Goal: Task Accomplishment & Management: Manage account settings

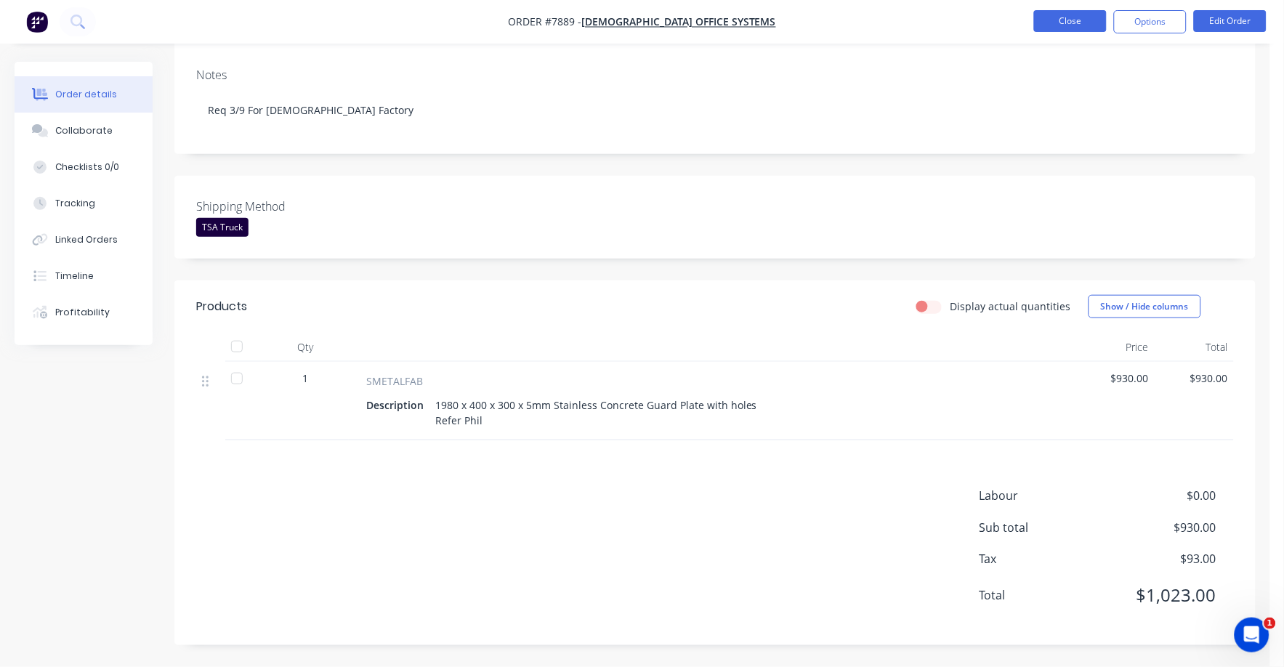
click at [1076, 17] on button "Close" at bounding box center [1070, 21] width 73 height 22
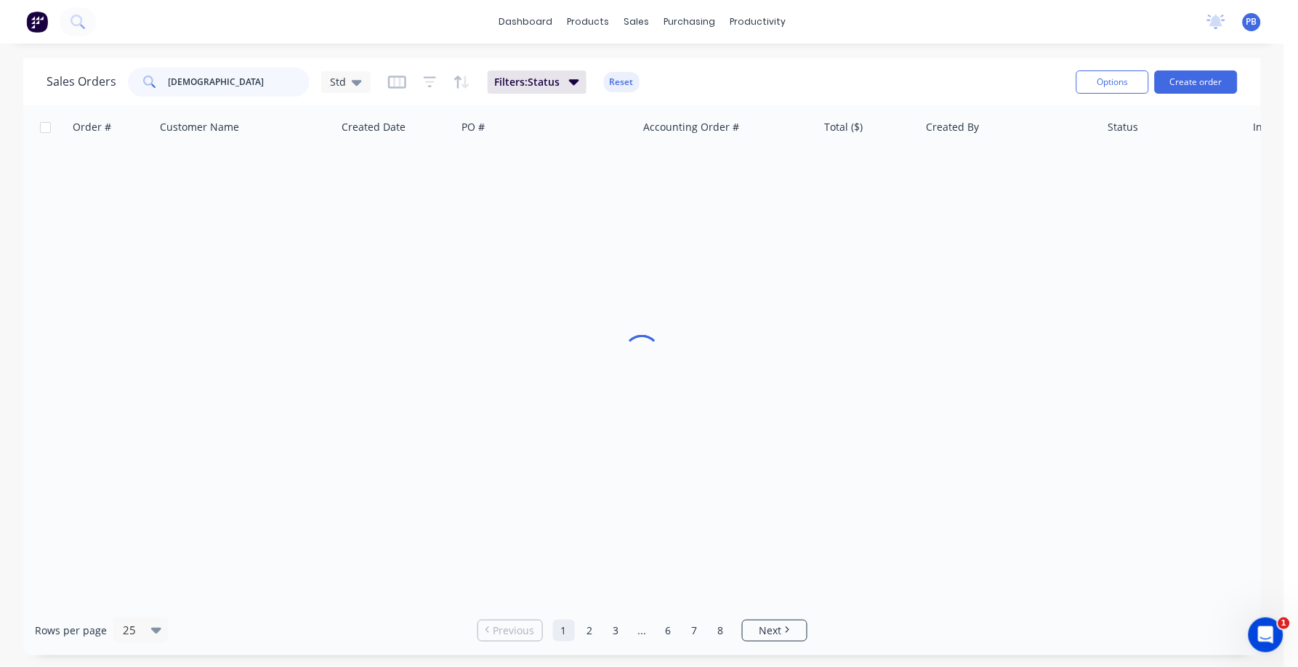
drag, startPoint x: 208, startPoint y: 84, endPoint x: 150, endPoint y: 76, distance: 58.6
click at [150, 76] on div "unifor" at bounding box center [219, 82] width 182 height 29
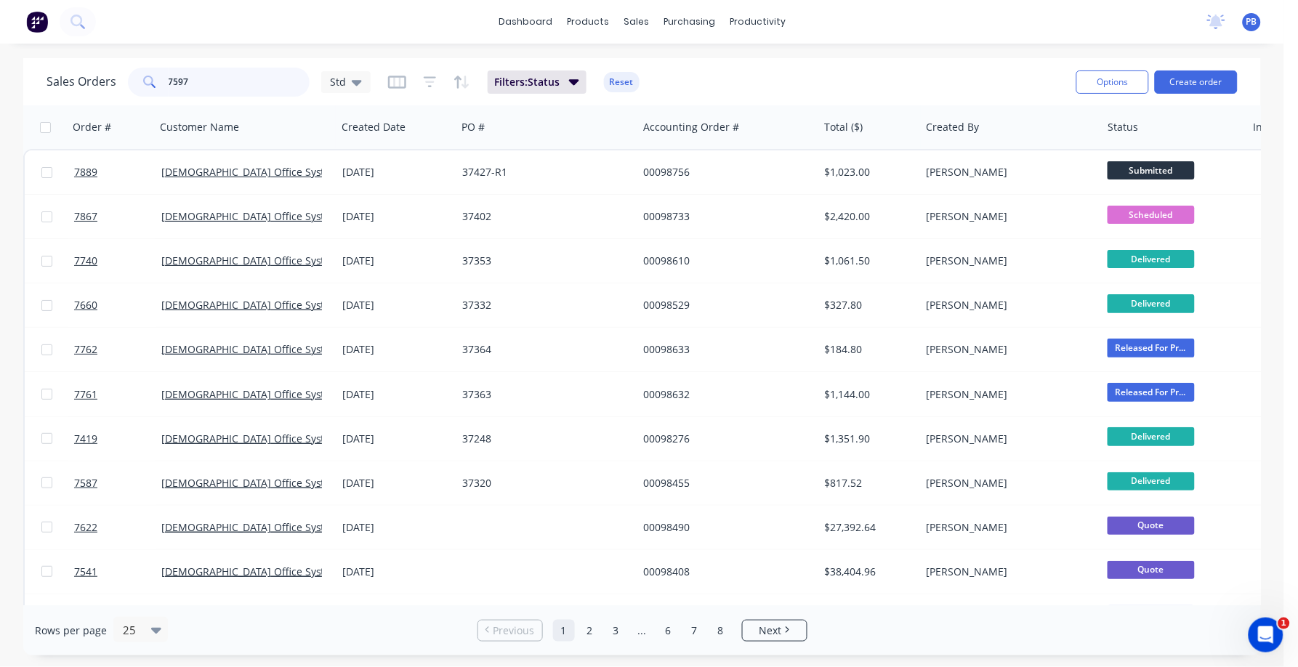
type input "7597"
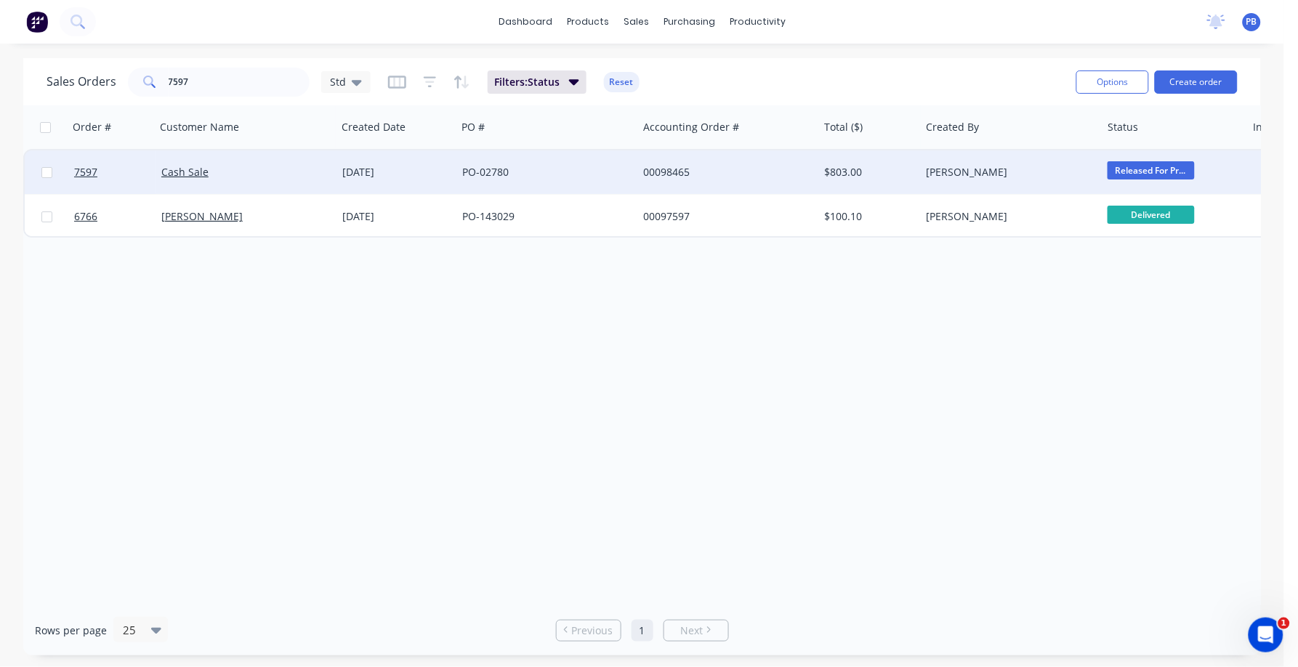
click at [658, 169] on div "00098465" at bounding box center [723, 172] width 161 height 15
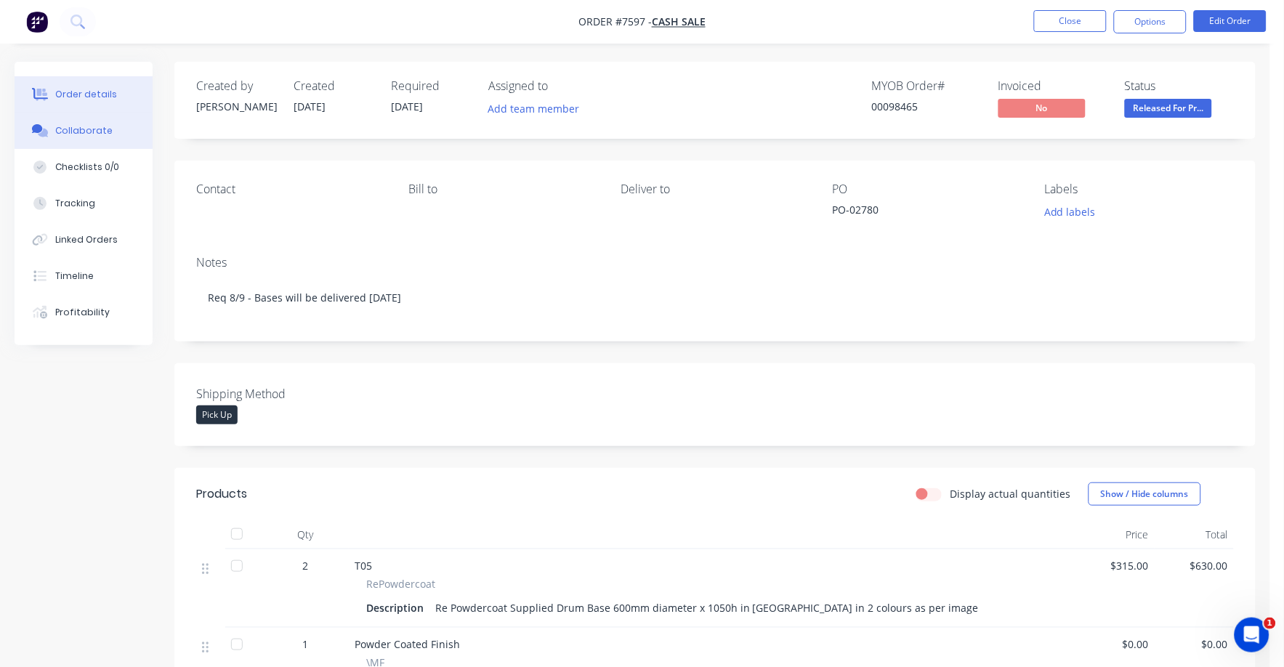
click at [93, 125] on div "Collaborate" at bounding box center [83, 130] width 57 height 13
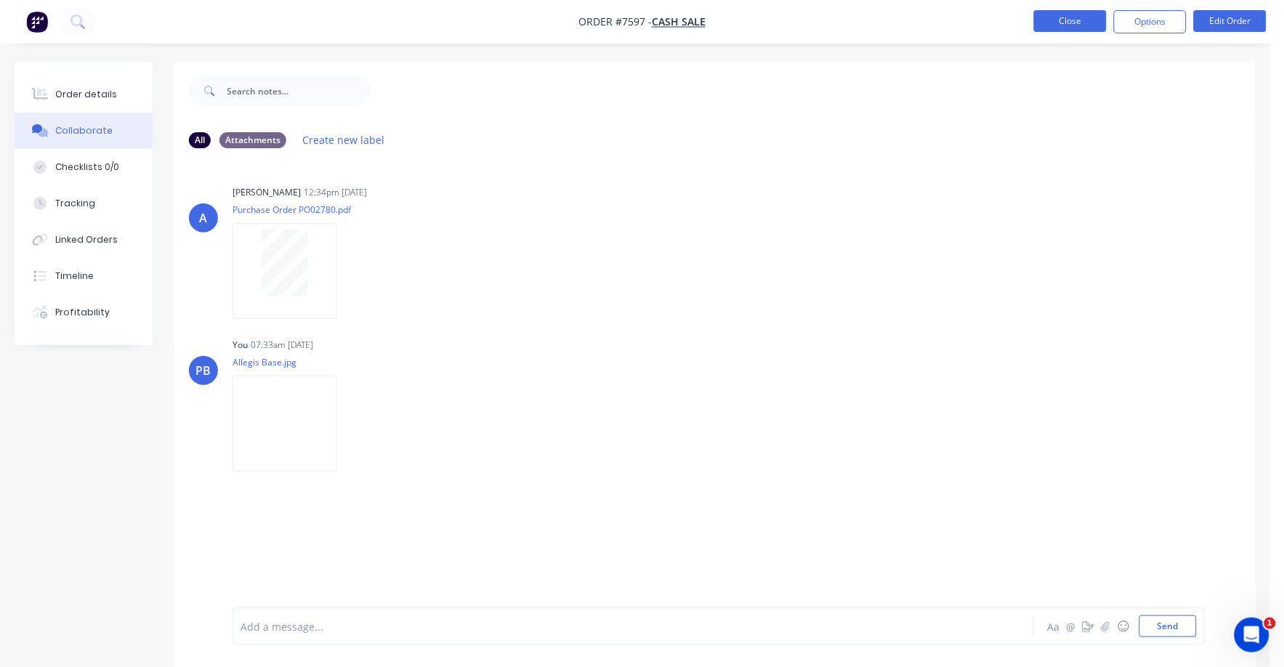
click at [1077, 23] on button "Close" at bounding box center [1070, 21] width 73 height 22
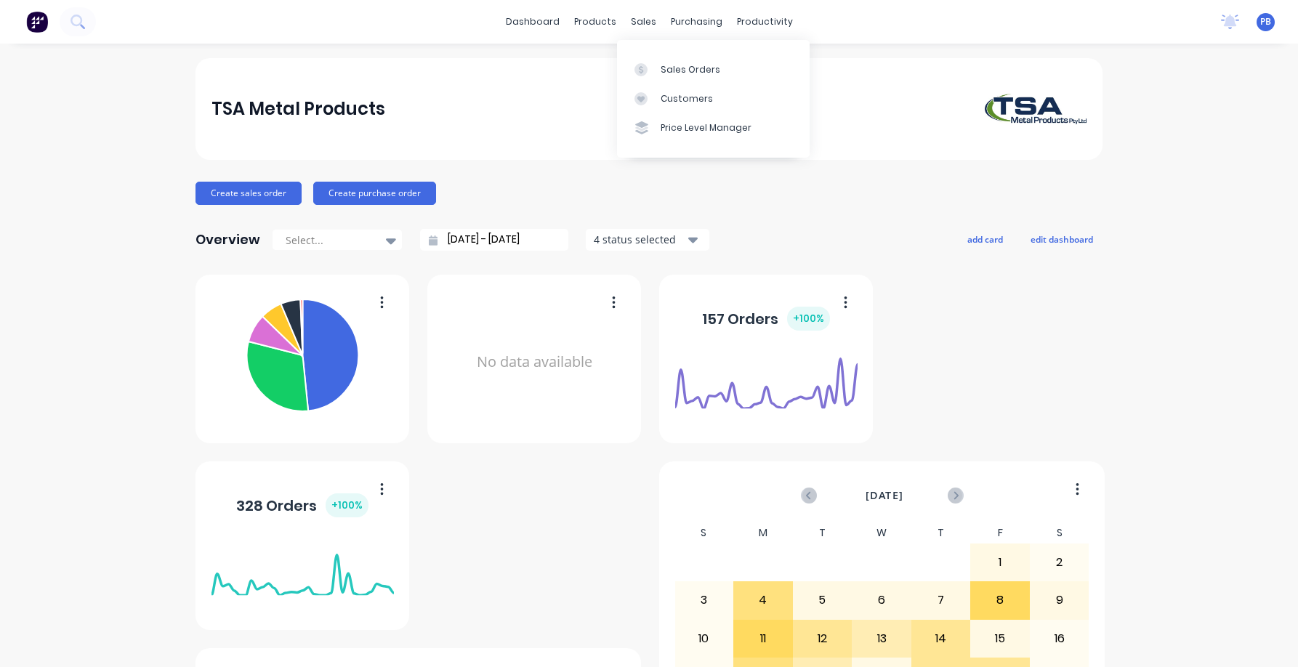
click at [689, 64] on div "Sales Orders" at bounding box center [691, 69] width 60 height 13
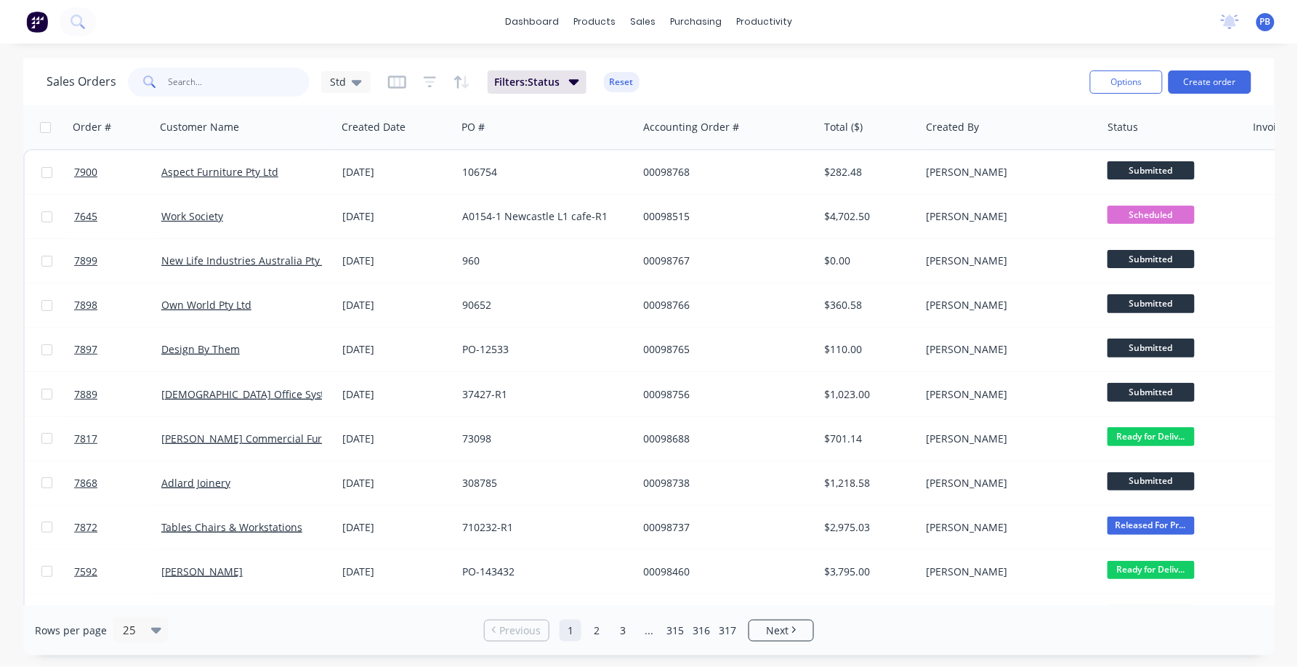
click at [217, 86] on input "text" at bounding box center [240, 82] width 142 height 29
type input "7430"
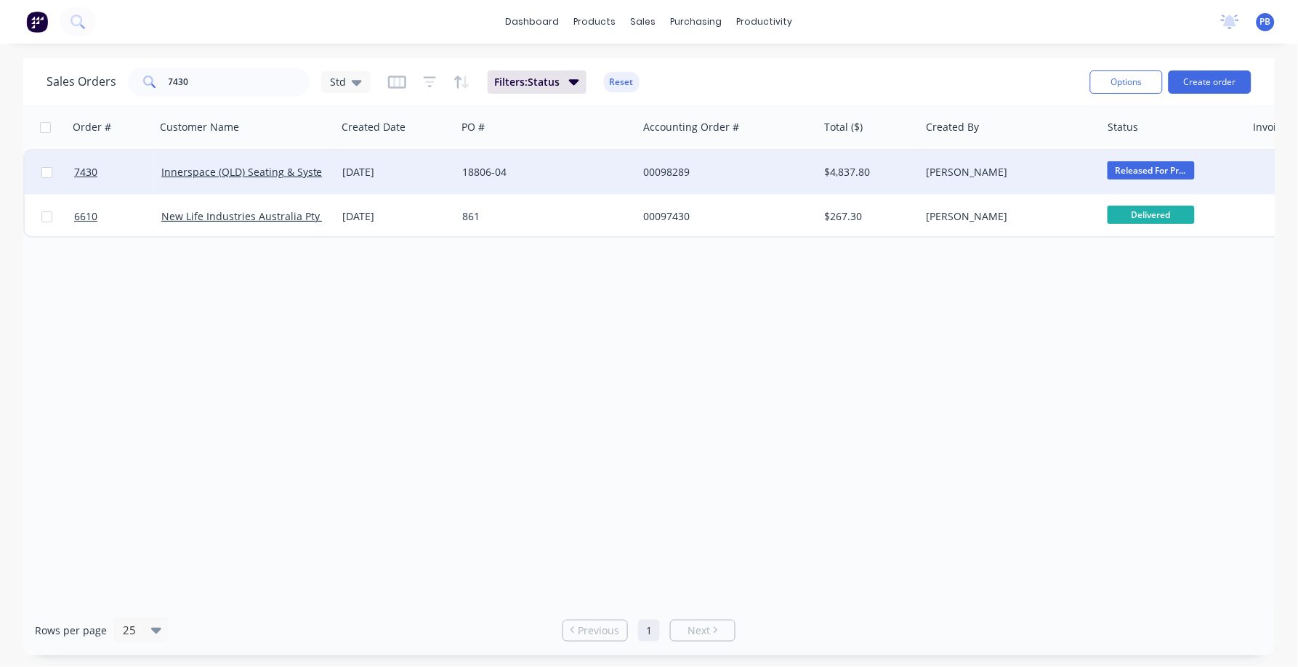
click at [655, 172] on div "00098289" at bounding box center [723, 172] width 161 height 15
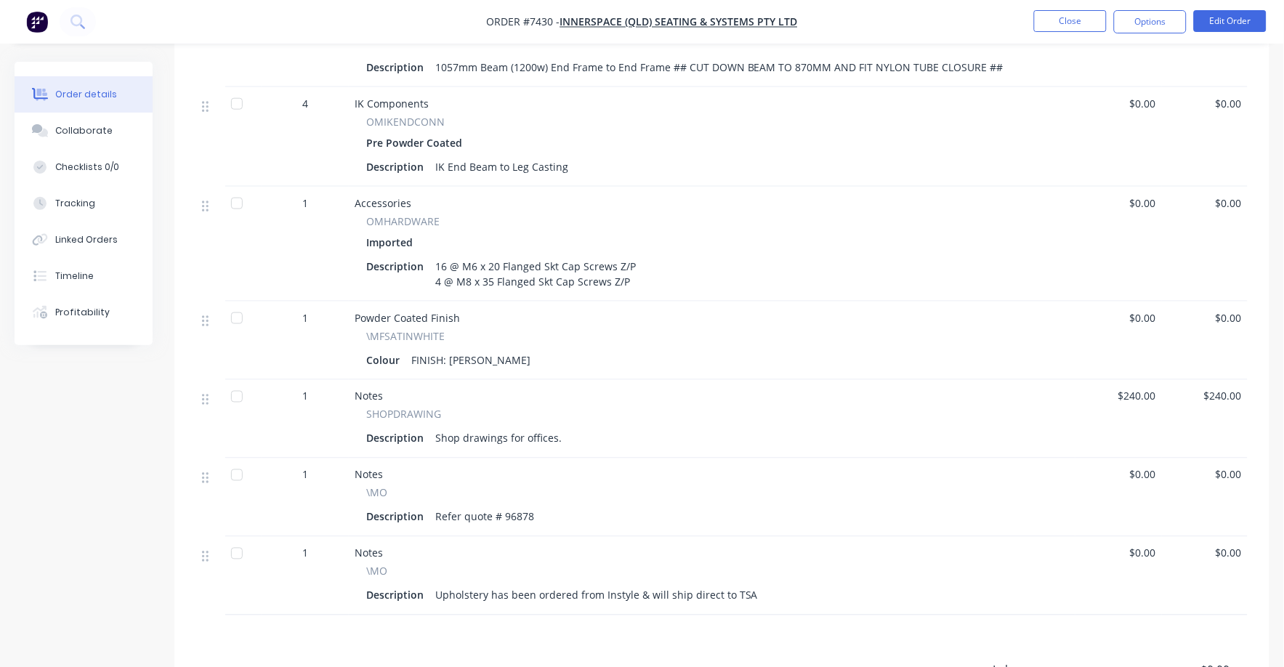
scroll to position [1817, 0]
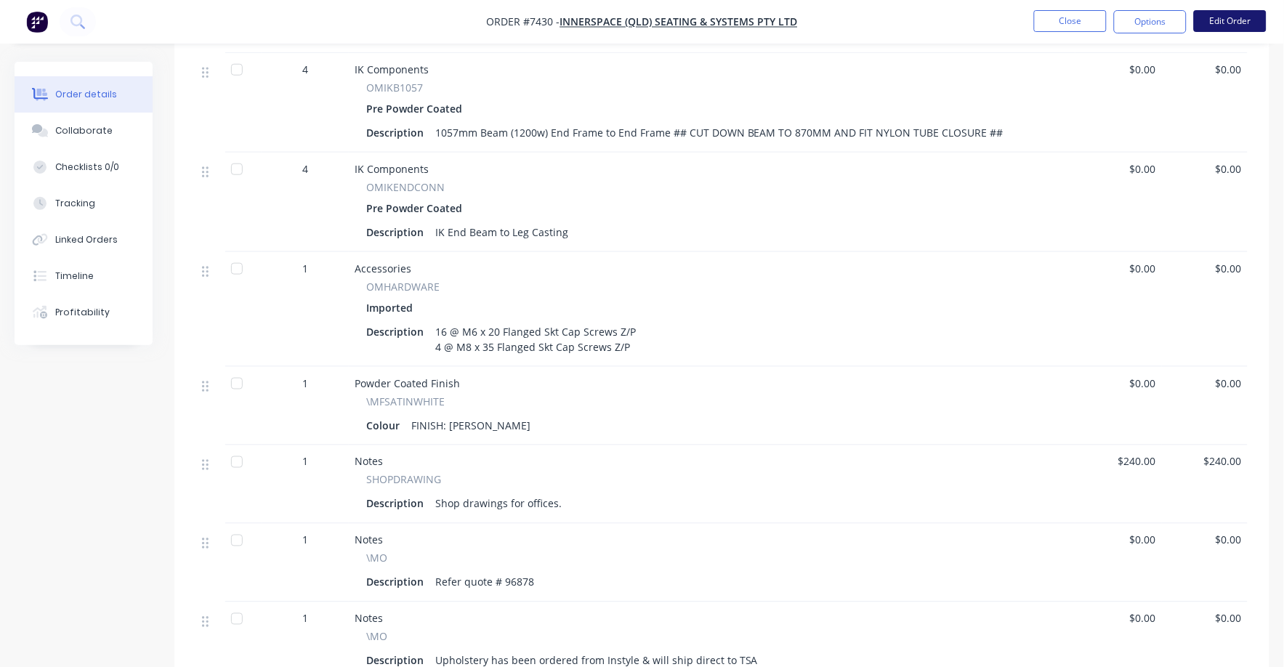
click at [1229, 19] on button "Edit Order" at bounding box center [1230, 21] width 73 height 22
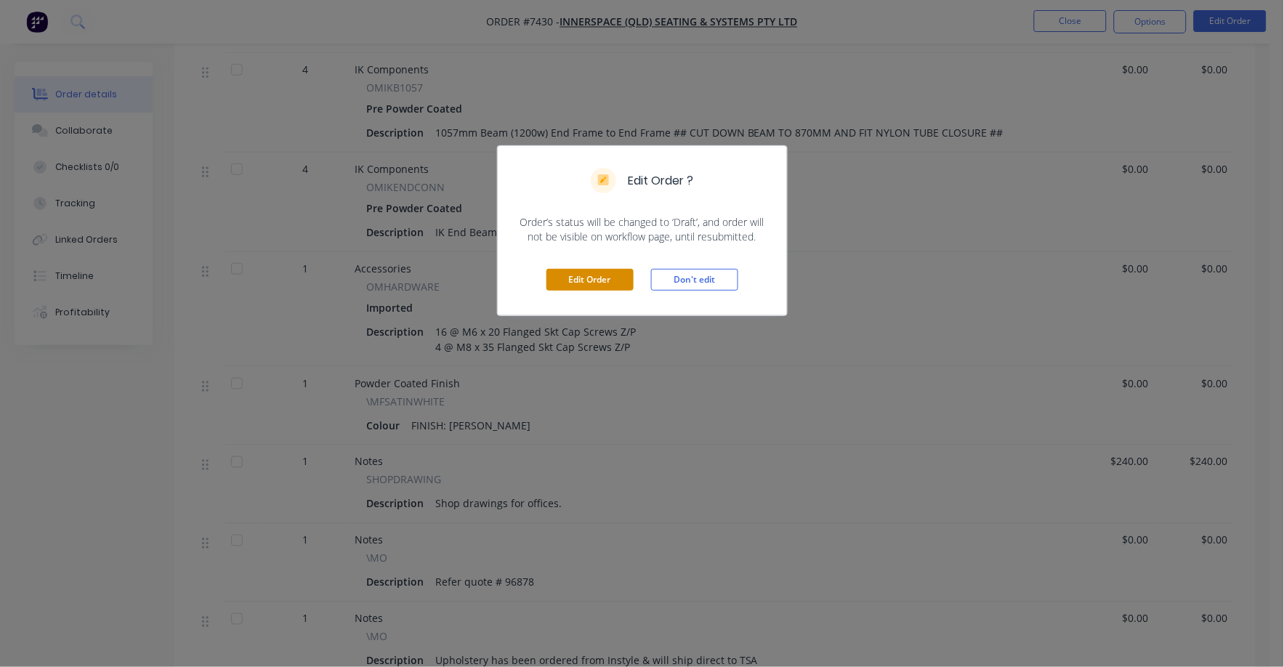
click at [603, 286] on button "Edit Order" at bounding box center [590, 280] width 87 height 22
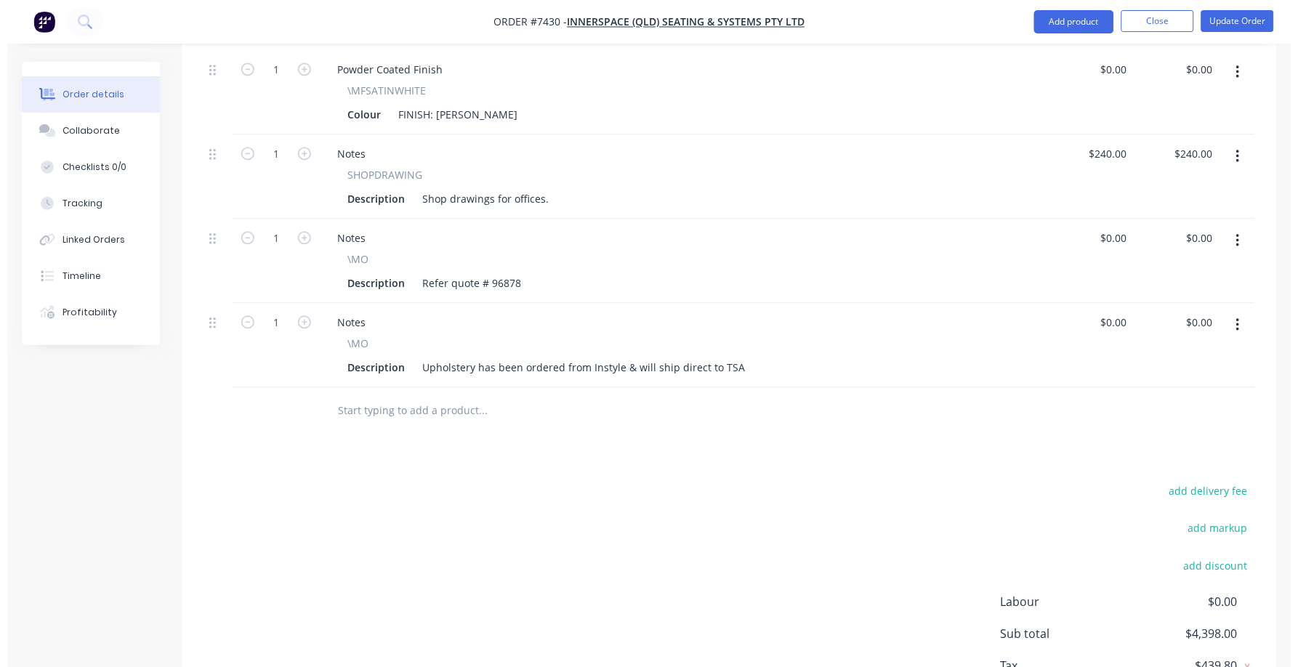
scroll to position [2357, 0]
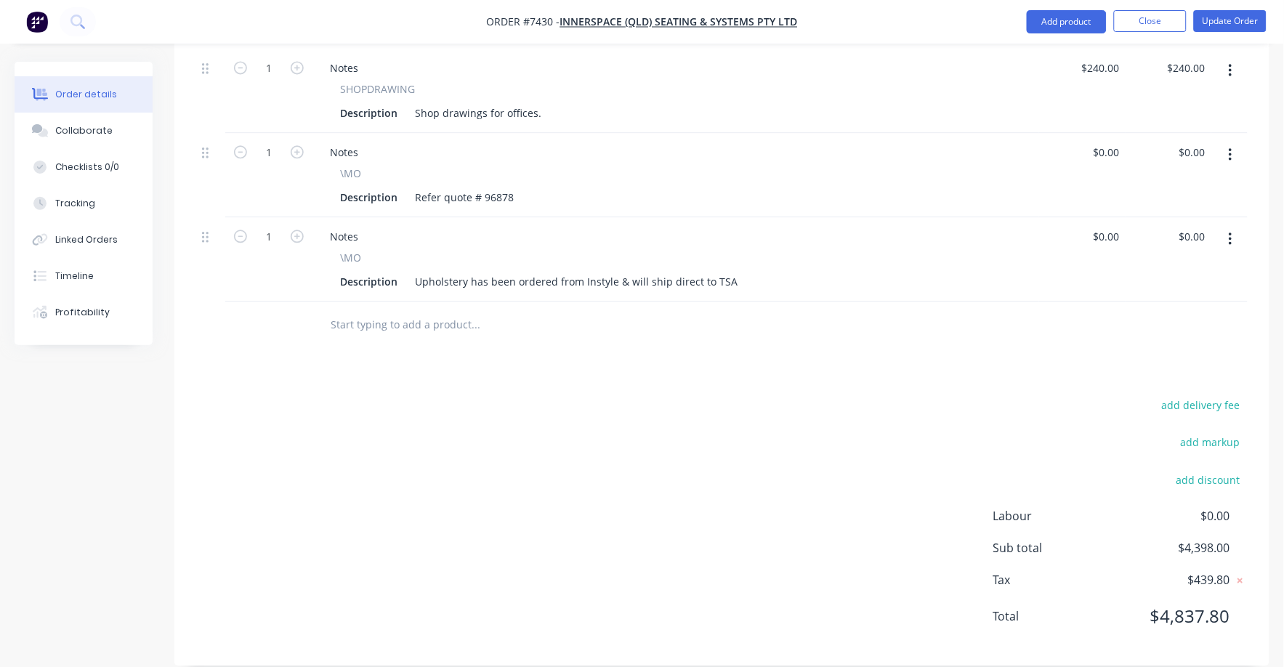
click at [414, 310] on input "text" at bounding box center [475, 324] width 291 height 29
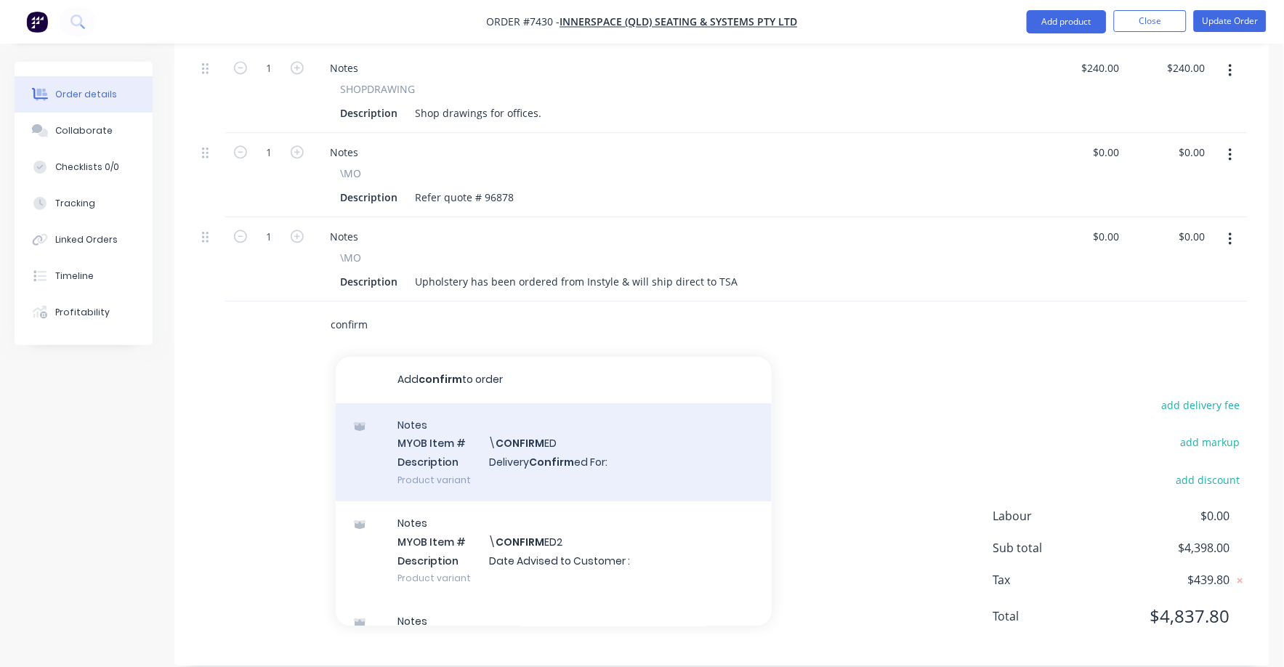
type input "confirm"
click at [550, 441] on div "Notes MYOB Item # \ CONFIRM ED Description Delivery Confirm ed For: Product var…" at bounding box center [554, 452] width 436 height 98
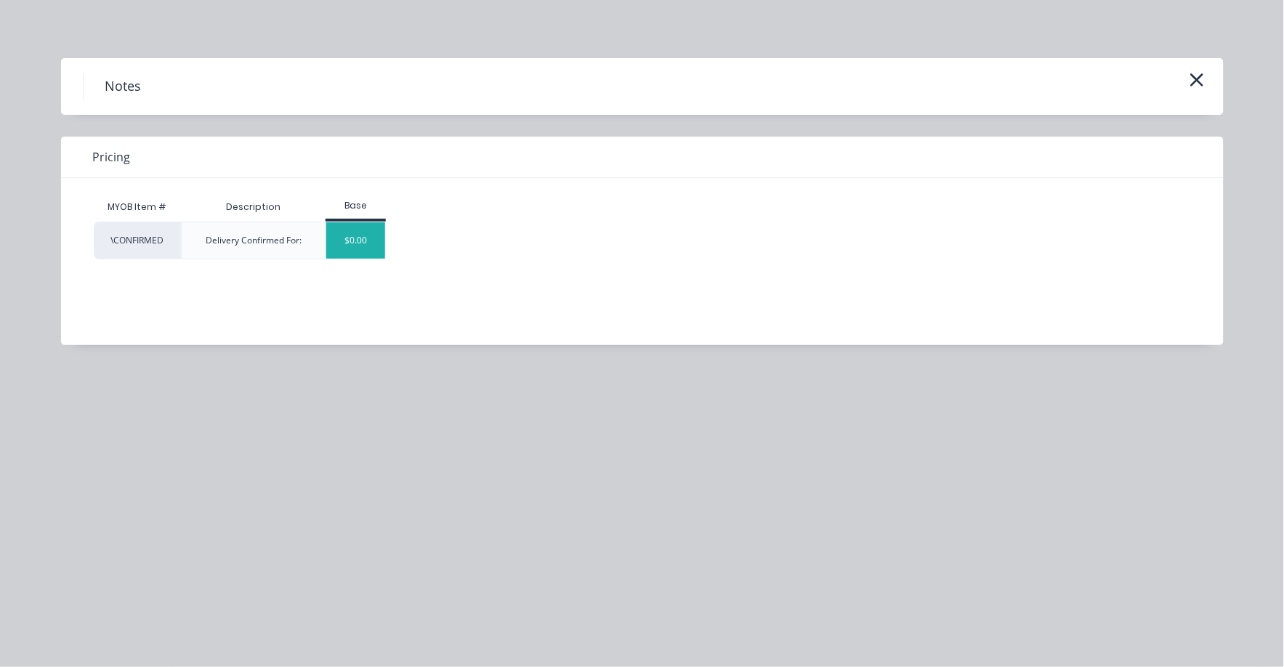
click at [350, 238] on div "$0.00" at bounding box center [355, 240] width 59 height 36
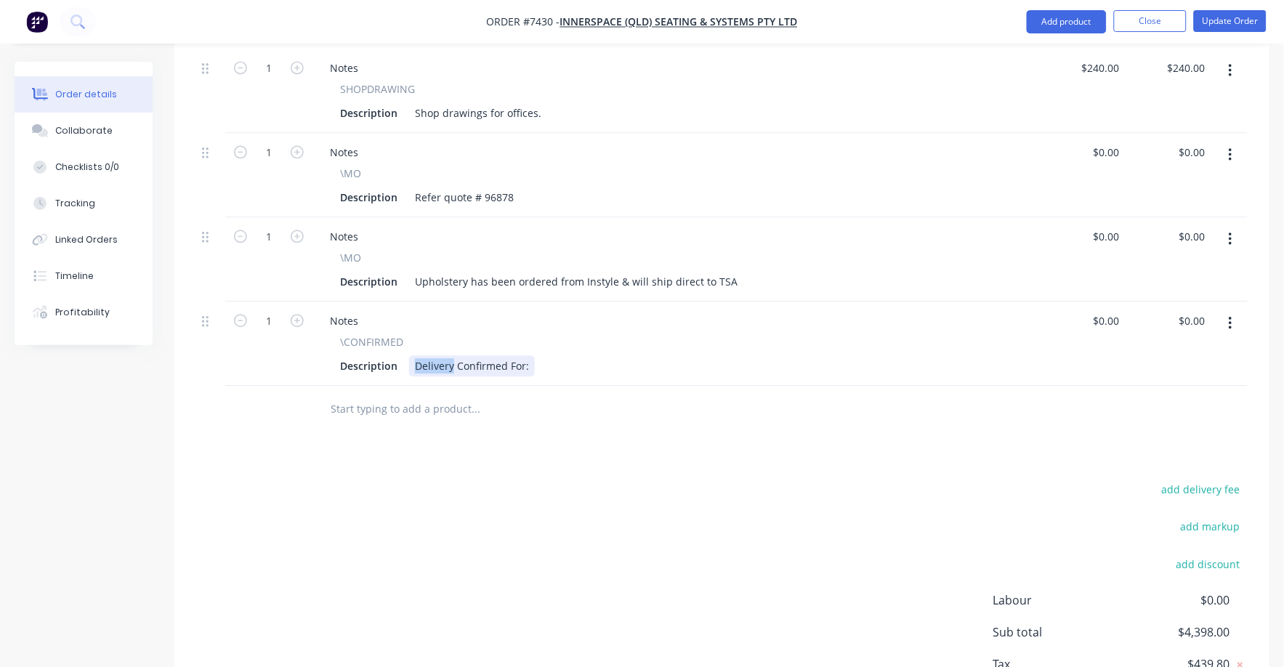
drag, startPoint x: 452, startPoint y: 345, endPoint x: 414, endPoint y: 344, distance: 38.5
click at [414, 355] on div "Delivery Confirmed For:" at bounding box center [472, 365] width 126 height 21
click at [540, 355] on div "Description Pick Up Confirmed For:" at bounding box center [672, 365] width 677 height 21
click at [576, 480] on div "add delivery fee add markup add discount Labour $0.00 Sub total $4,398.00 Tax $…" at bounding box center [722, 604] width 1052 height 249
click at [1229, 18] on button "Update Order" at bounding box center [1230, 21] width 73 height 22
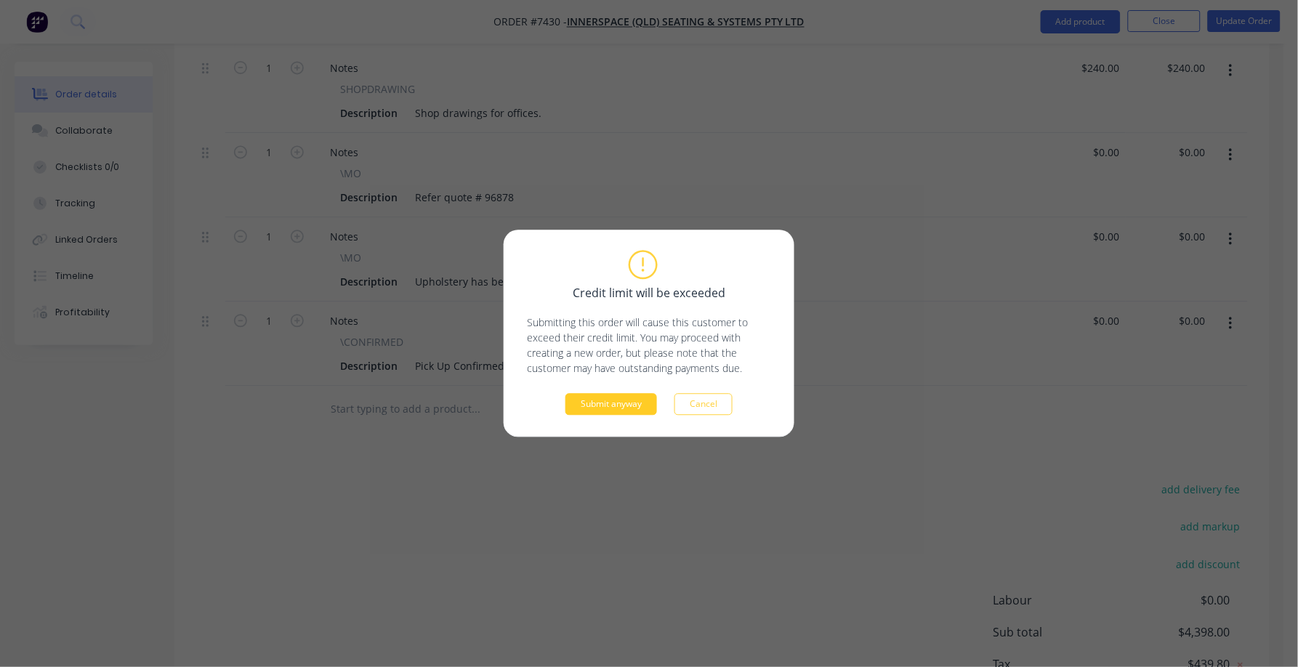
click at [616, 407] on button "Submit anyway" at bounding box center [611, 405] width 92 height 22
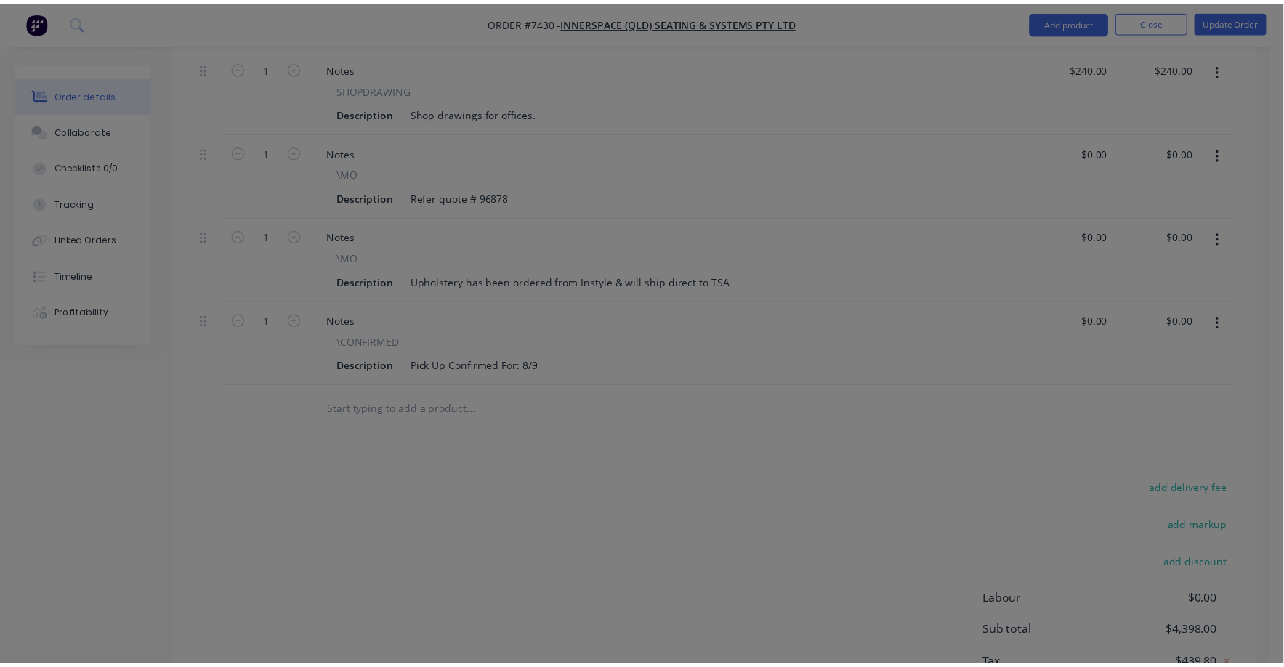
scroll to position [2139, 0]
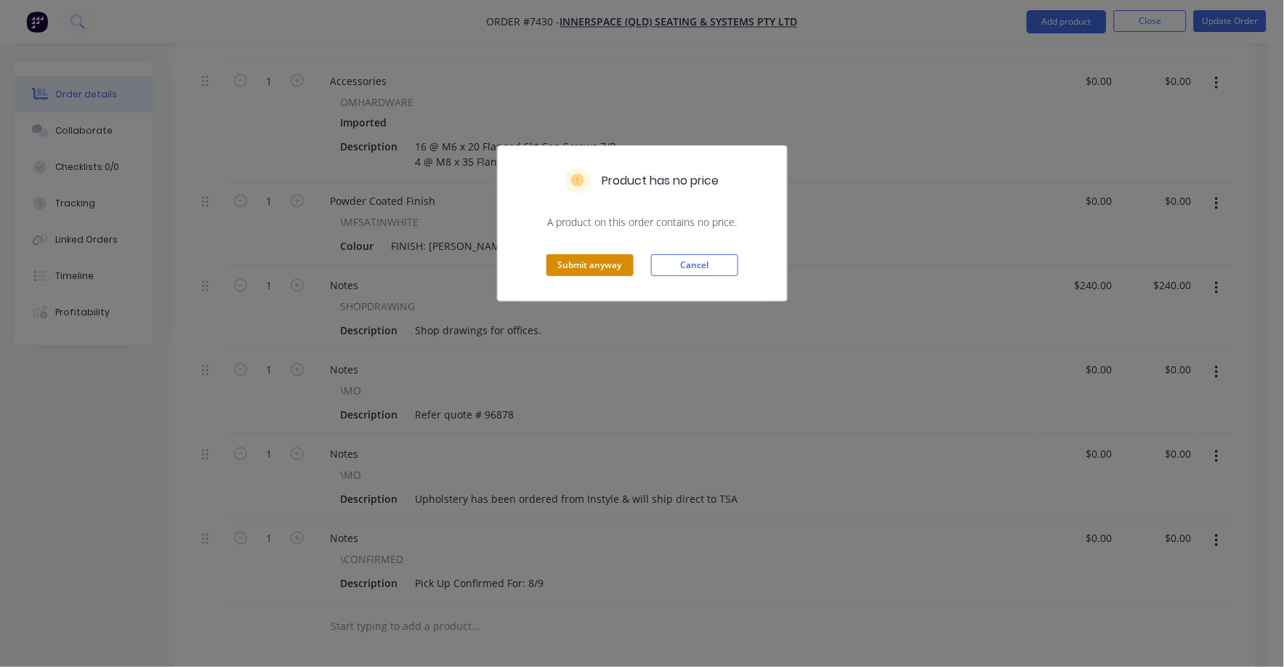
click at [602, 265] on button "Submit anyway" at bounding box center [590, 265] width 87 height 22
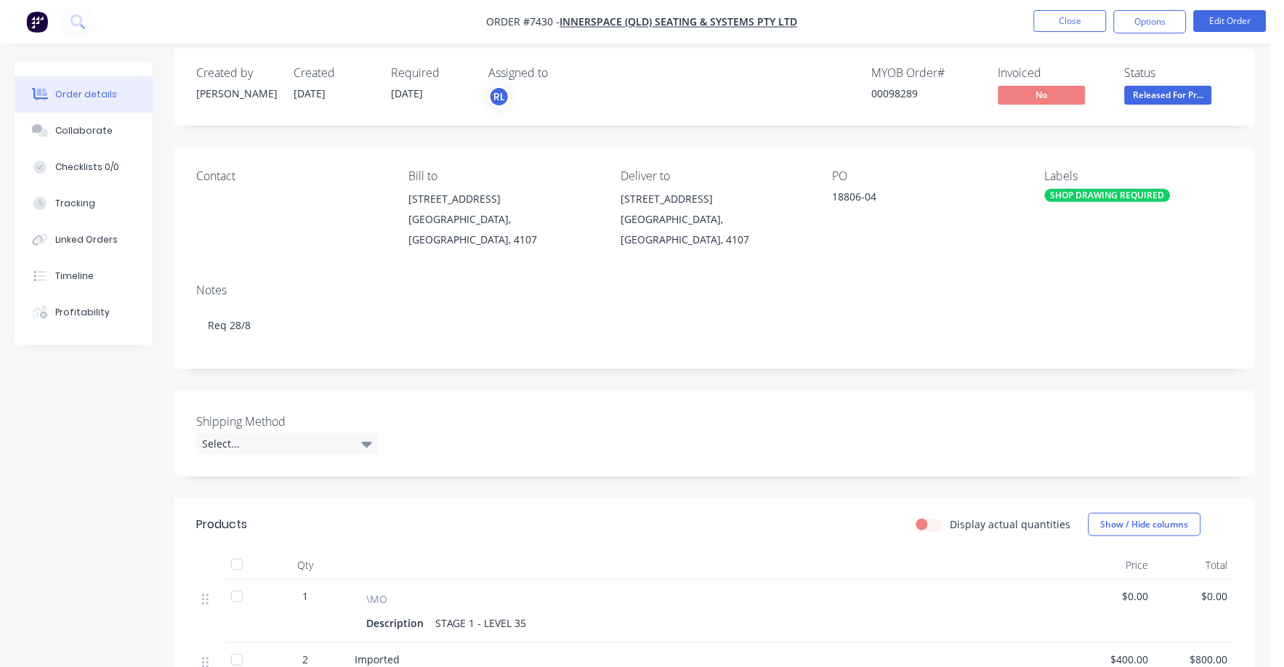
scroll to position [0, 0]
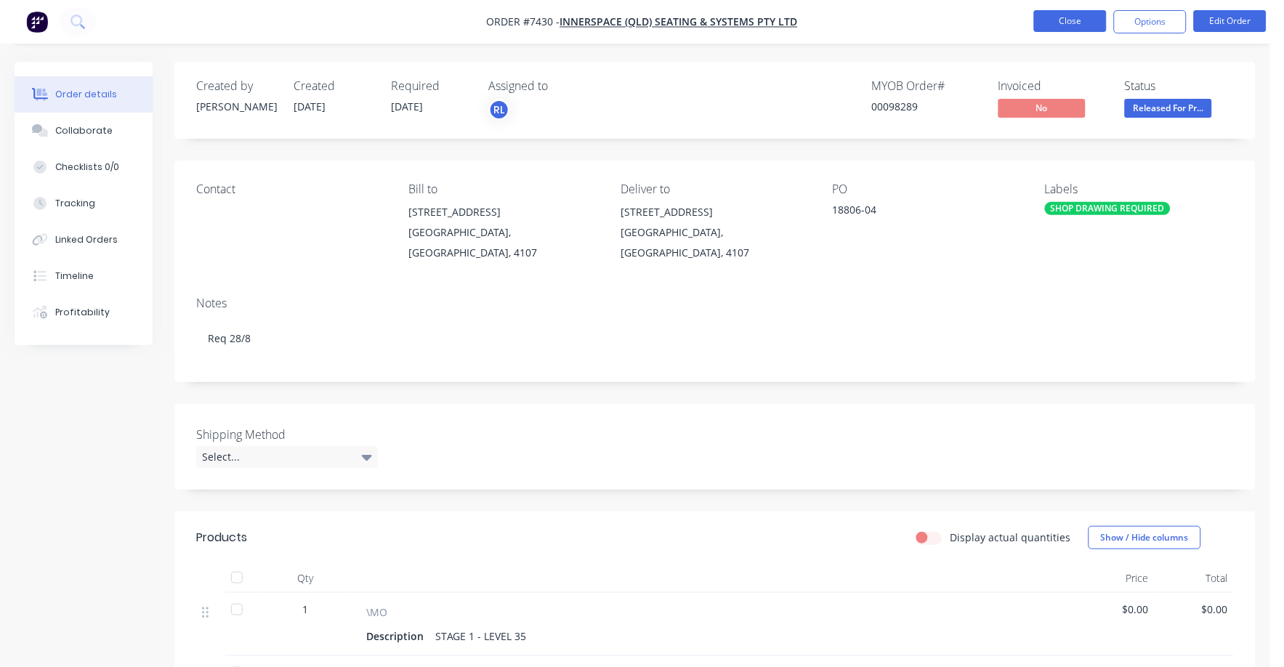
click at [1068, 12] on button "Close" at bounding box center [1070, 21] width 73 height 22
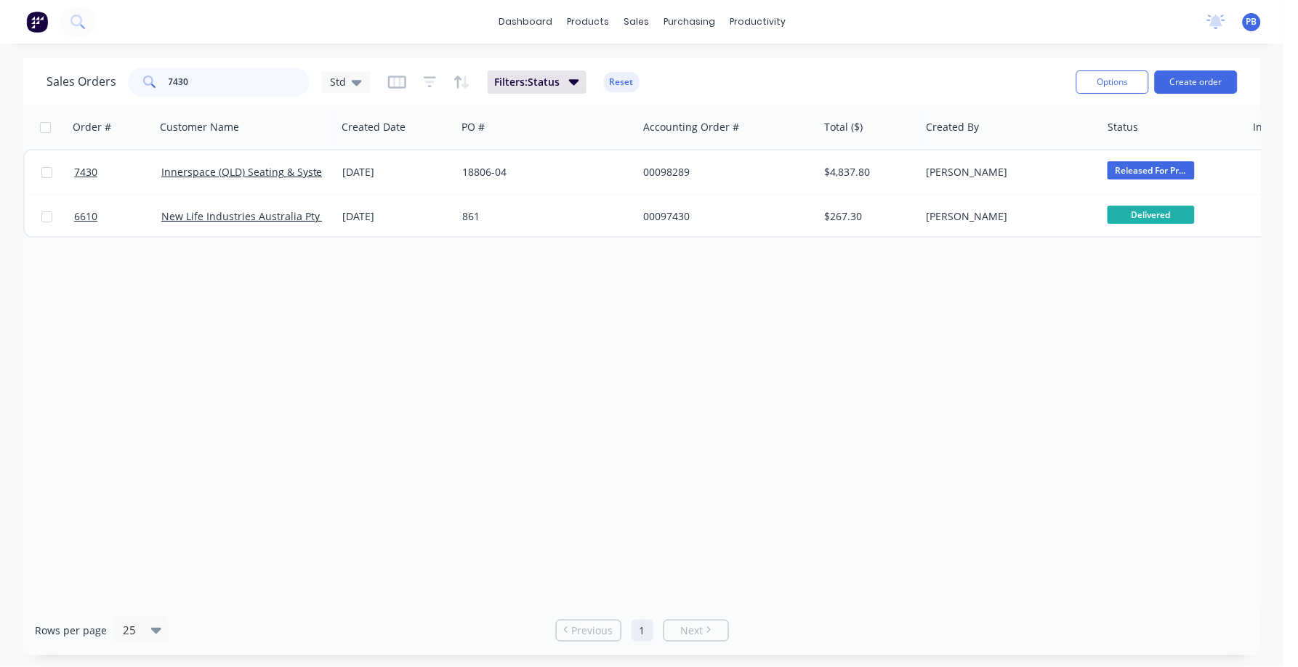
drag, startPoint x: 212, startPoint y: 83, endPoint x: 135, endPoint y: 78, distance: 77.2
click at [135, 78] on div "7430" at bounding box center [219, 82] width 182 height 29
type input "6309"
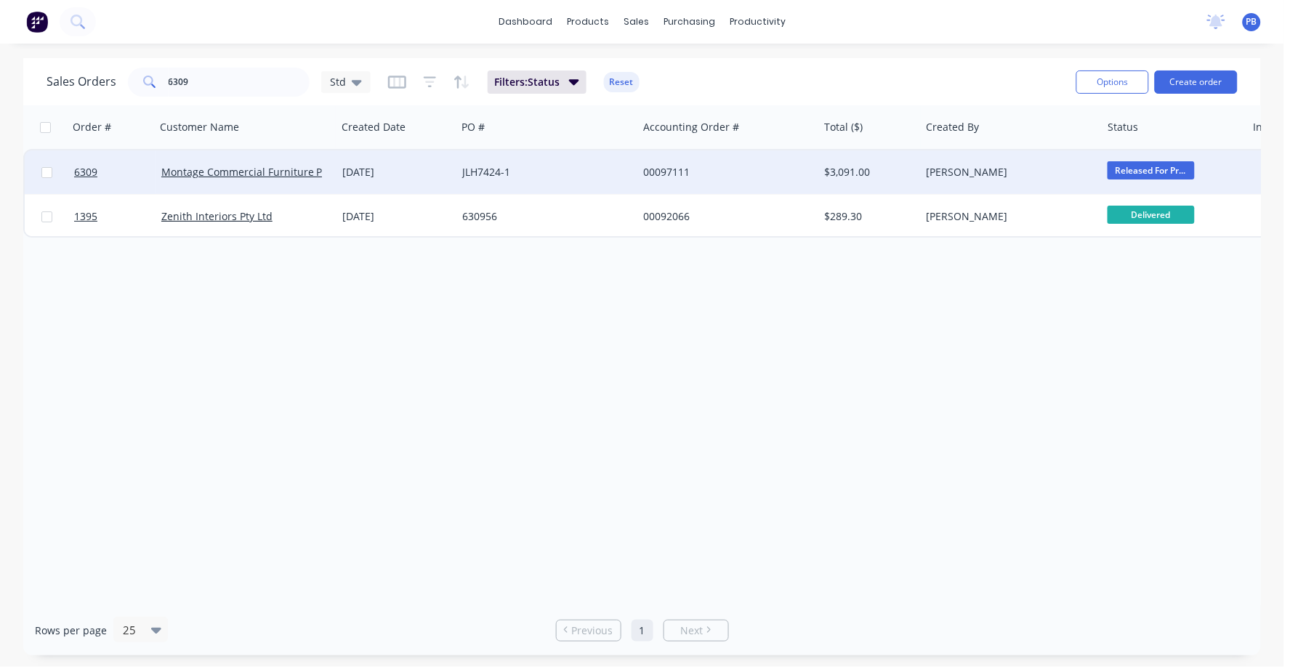
click at [666, 171] on div "00097111" at bounding box center [723, 172] width 161 height 15
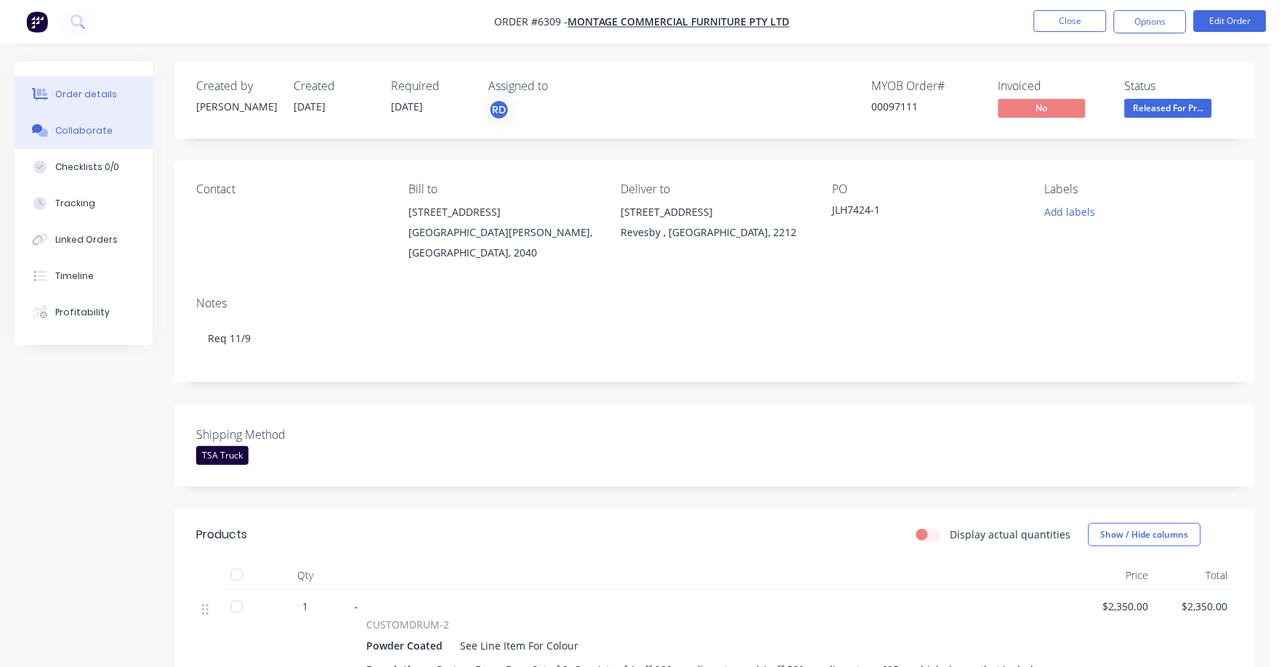
click at [88, 121] on button "Collaborate" at bounding box center [84, 131] width 138 height 36
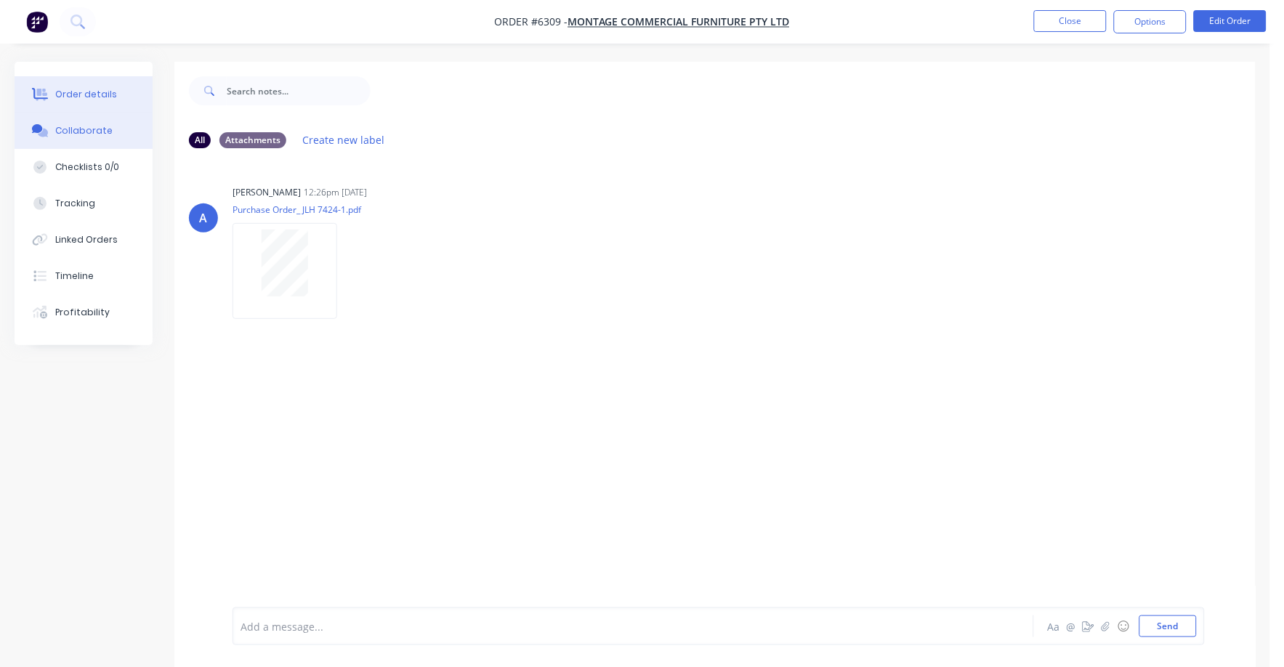
click at [80, 92] on div "Order details" at bounding box center [86, 94] width 62 height 13
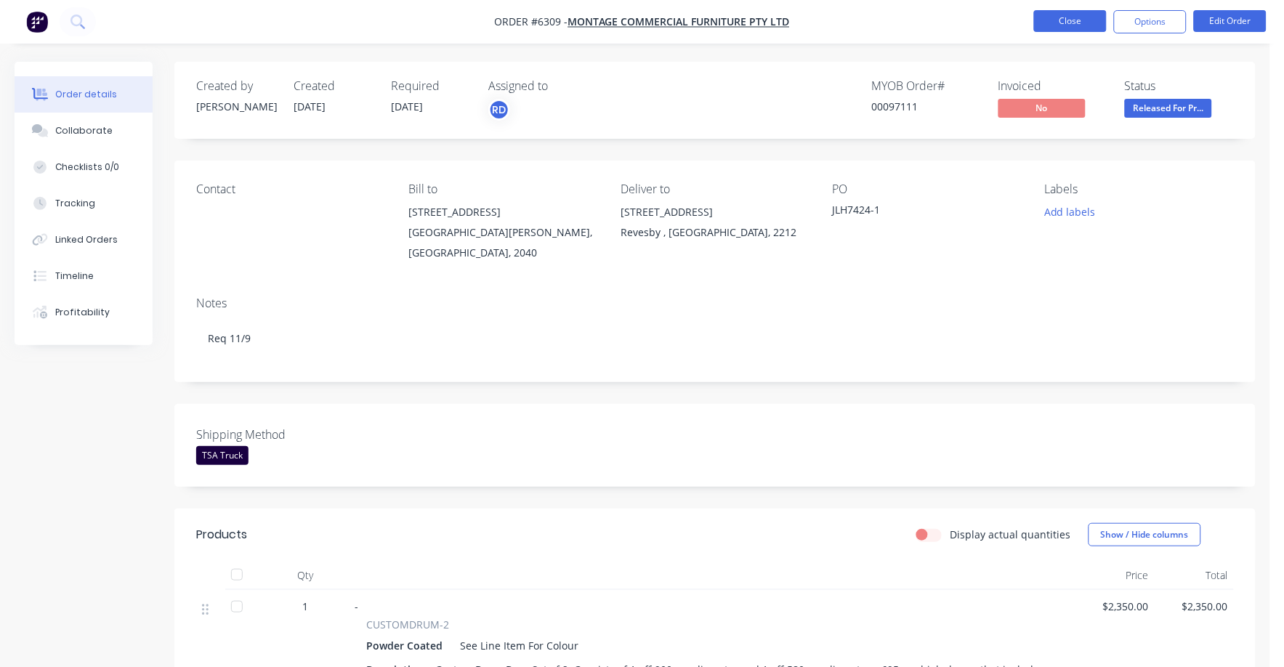
click at [1077, 23] on button "Close" at bounding box center [1070, 21] width 73 height 22
